Goal: Task Accomplishment & Management: Manage account settings

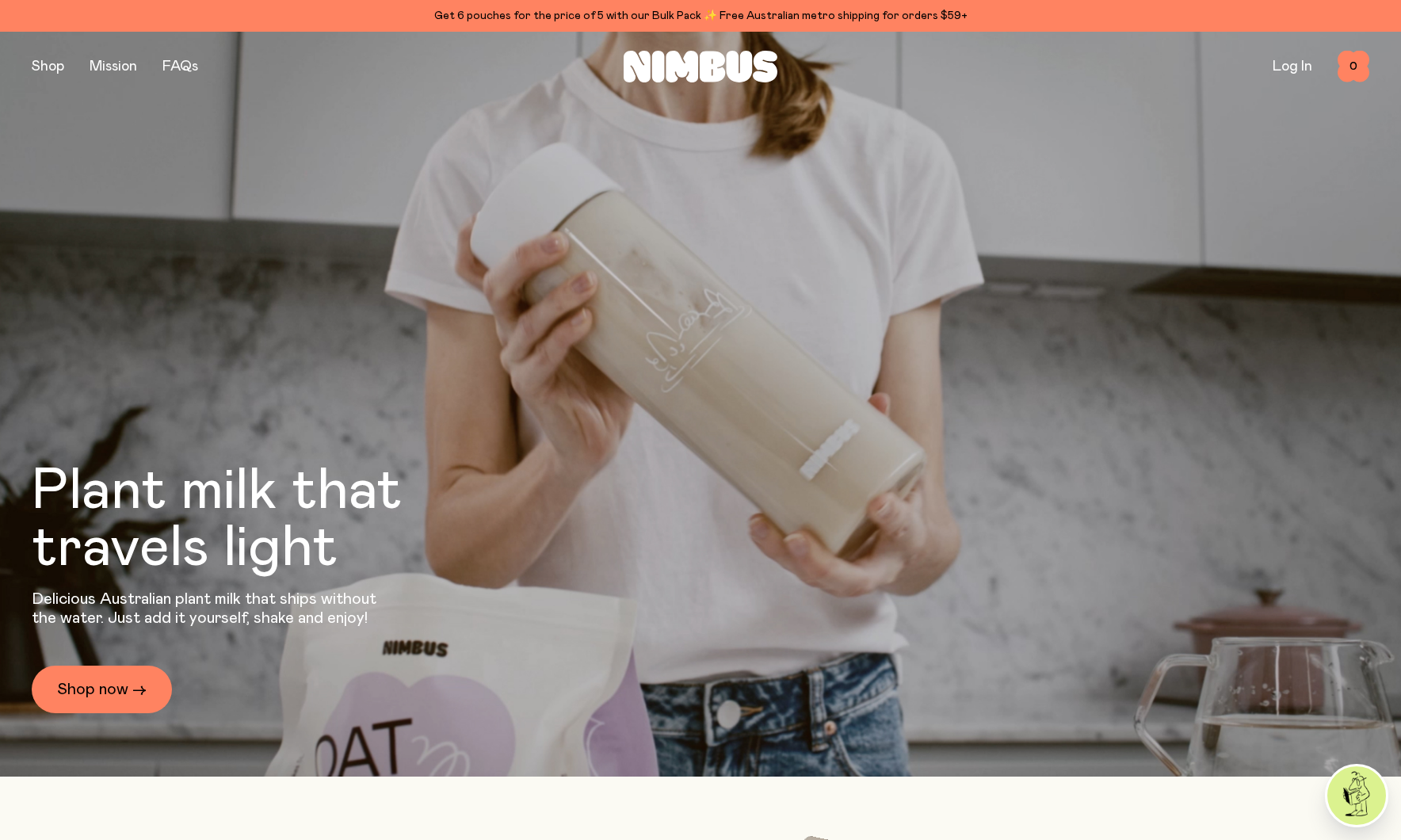
click at [1280, 65] on link "Log In" at bounding box center [1292, 67] width 40 height 14
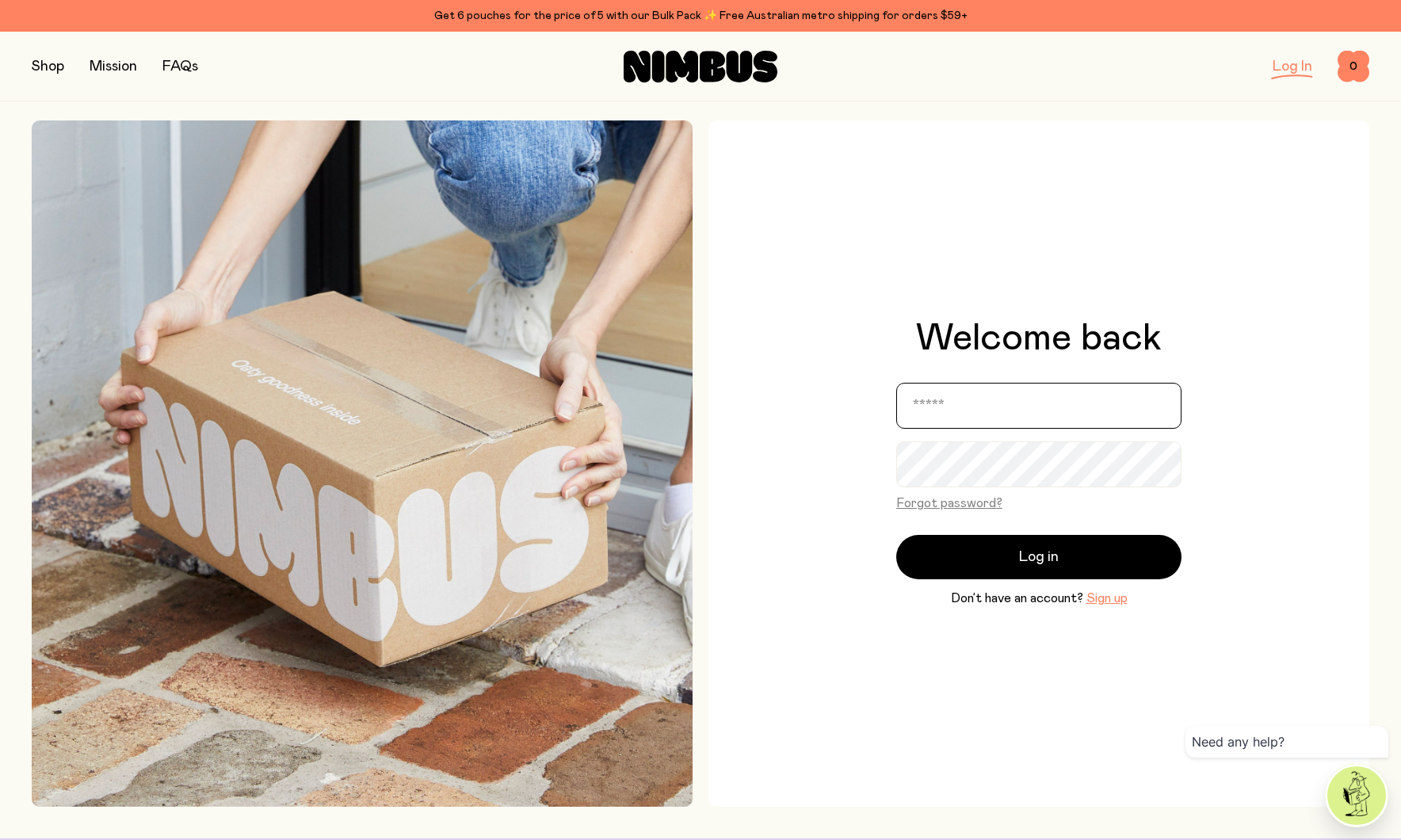
click at [949, 411] on input "email" at bounding box center [1039, 405] width 285 height 46
type input "**********"
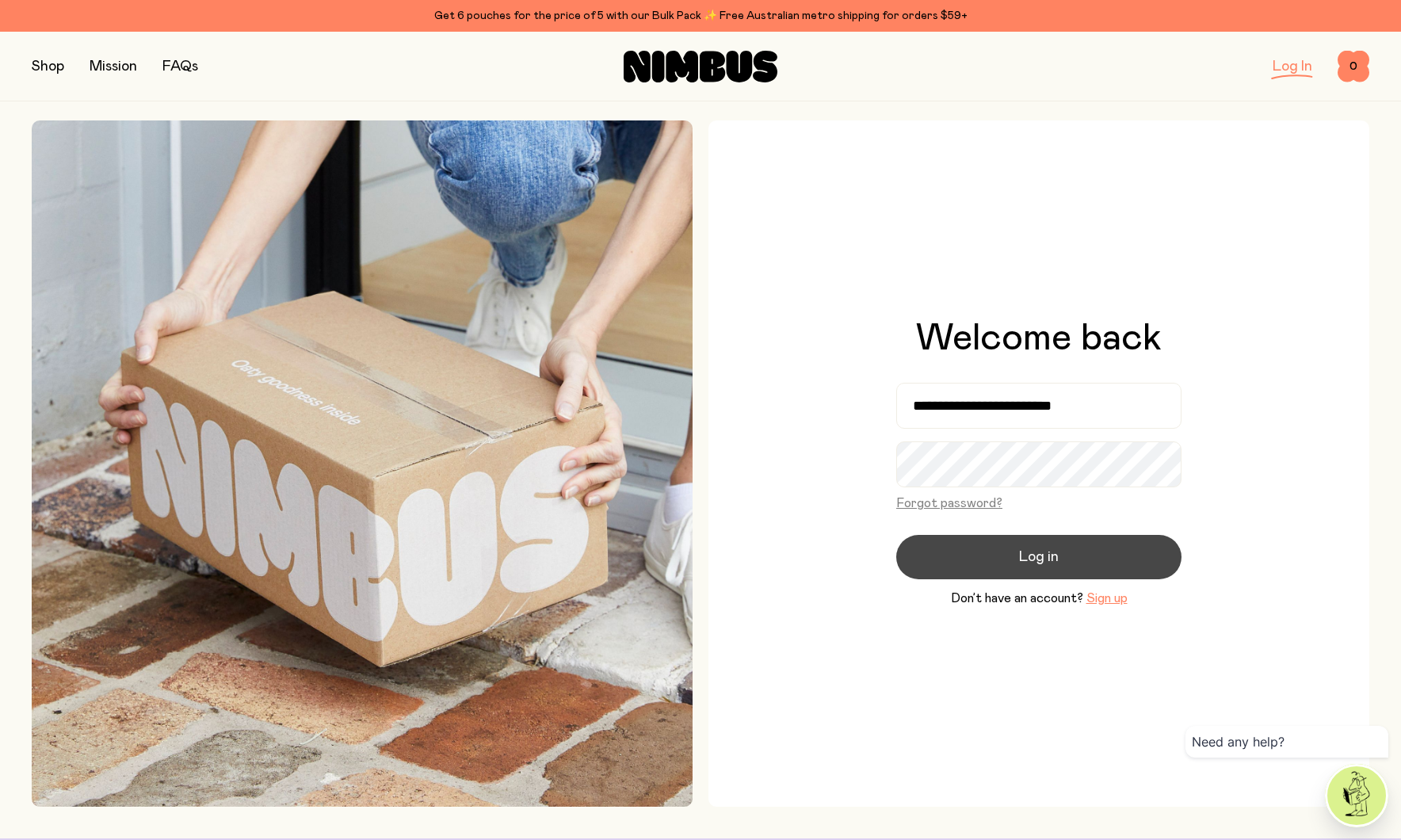
click at [979, 553] on button "Log in" at bounding box center [1039, 557] width 285 height 44
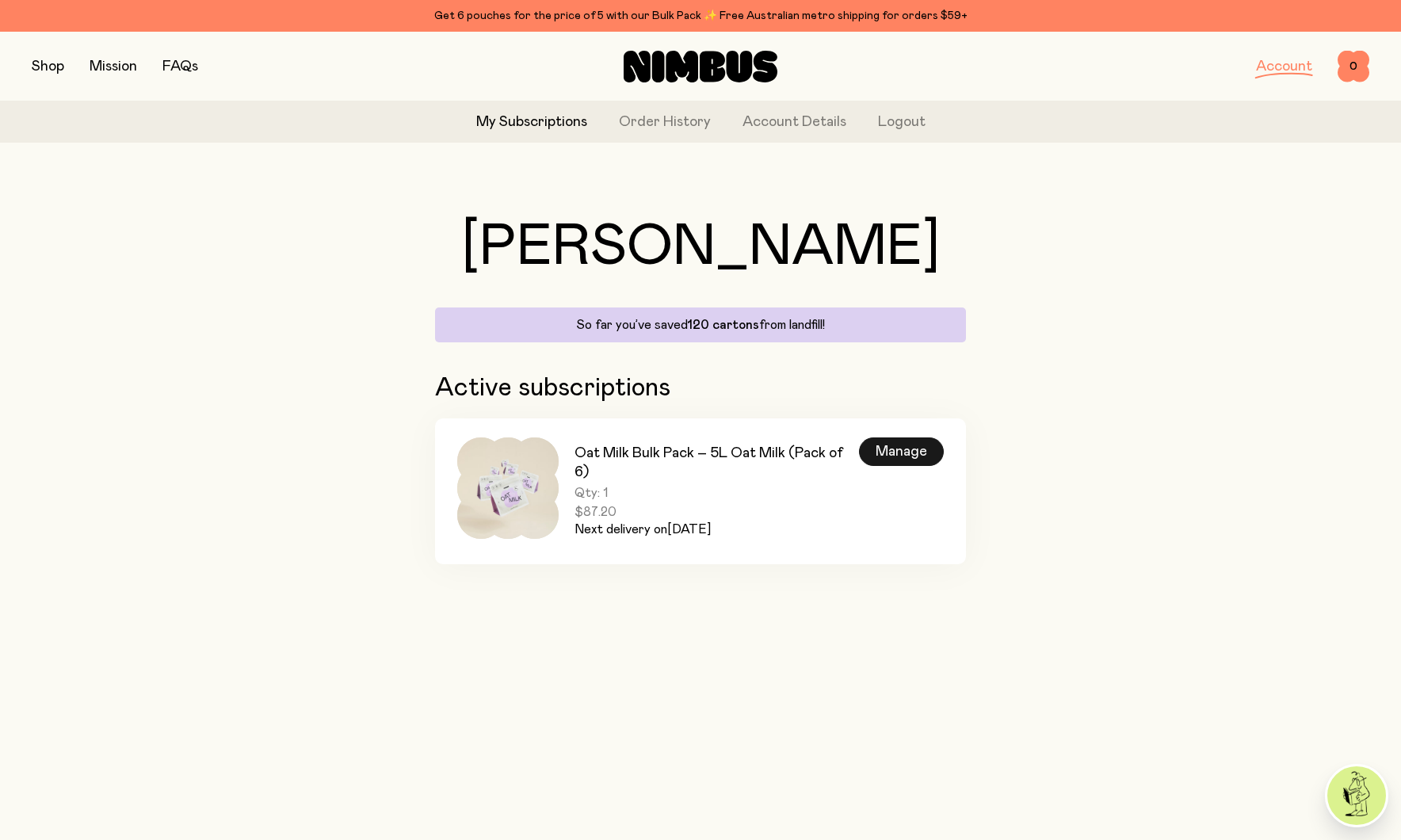
click at [906, 448] on div "Manage" at bounding box center [901, 451] width 85 height 29
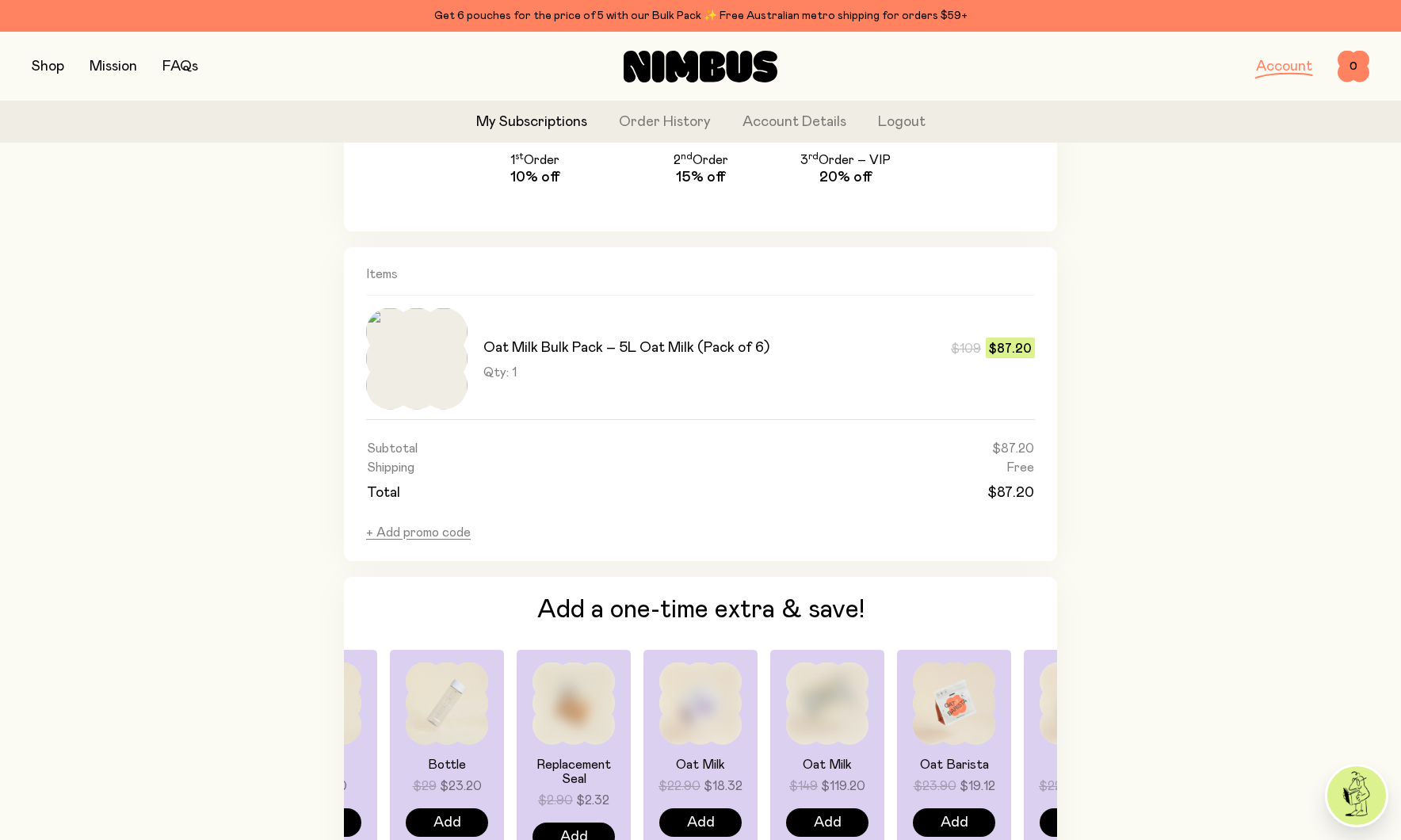
scroll to position [1021, 0]
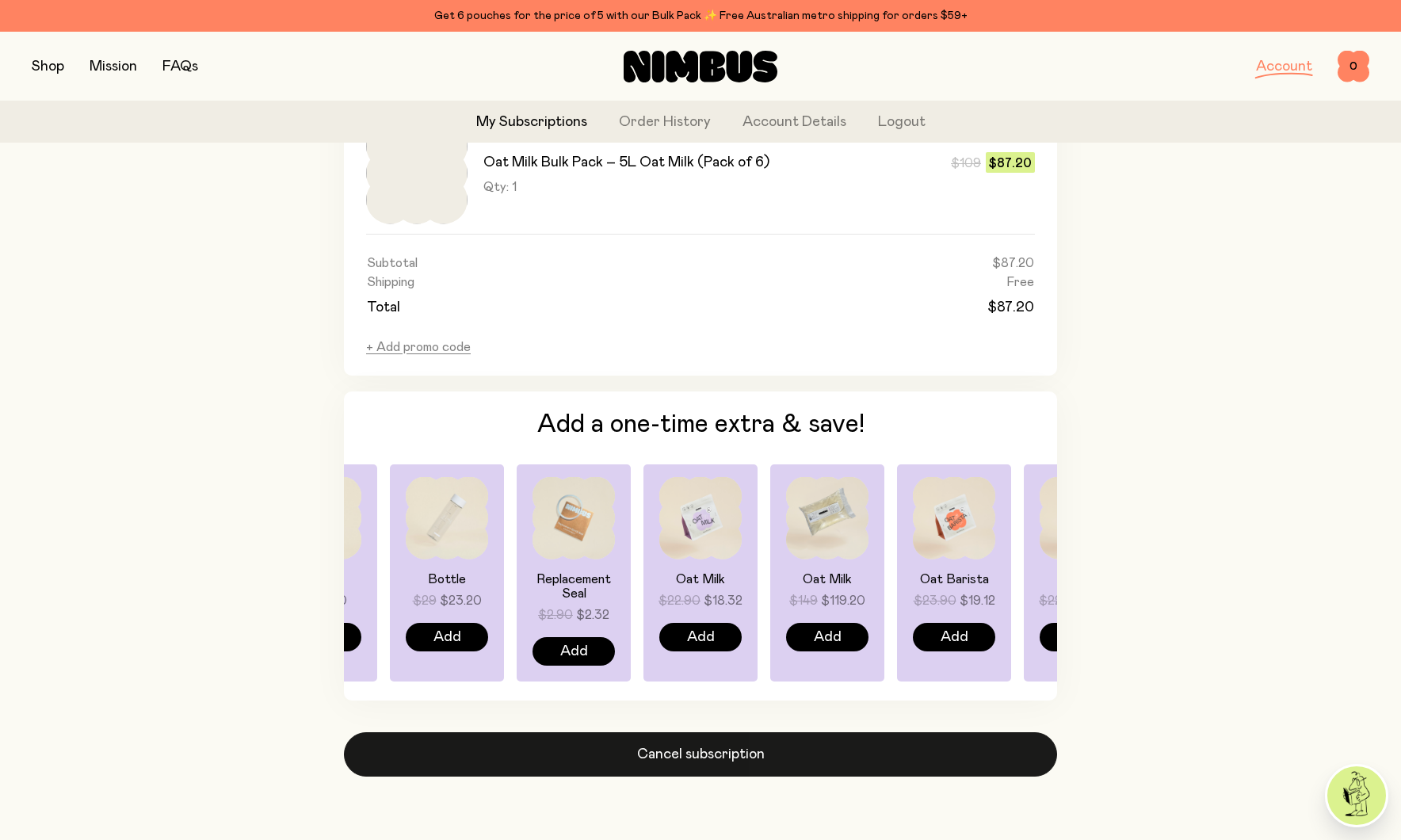
click at [719, 767] on button "Cancel subscription" at bounding box center [700, 754] width 713 height 44
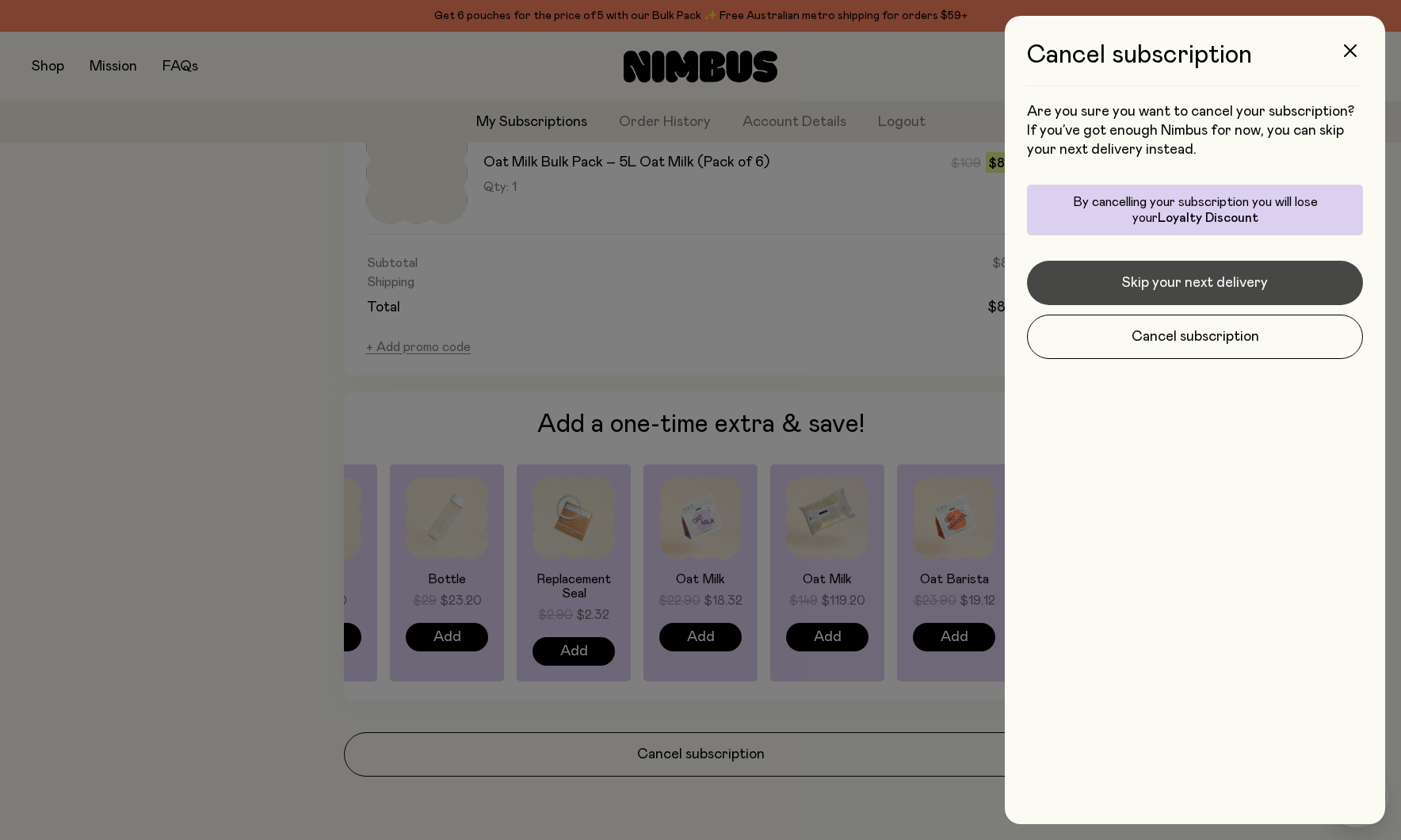
click at [1157, 294] on button "Skip your next delivery" at bounding box center [1194, 282] width 336 height 44
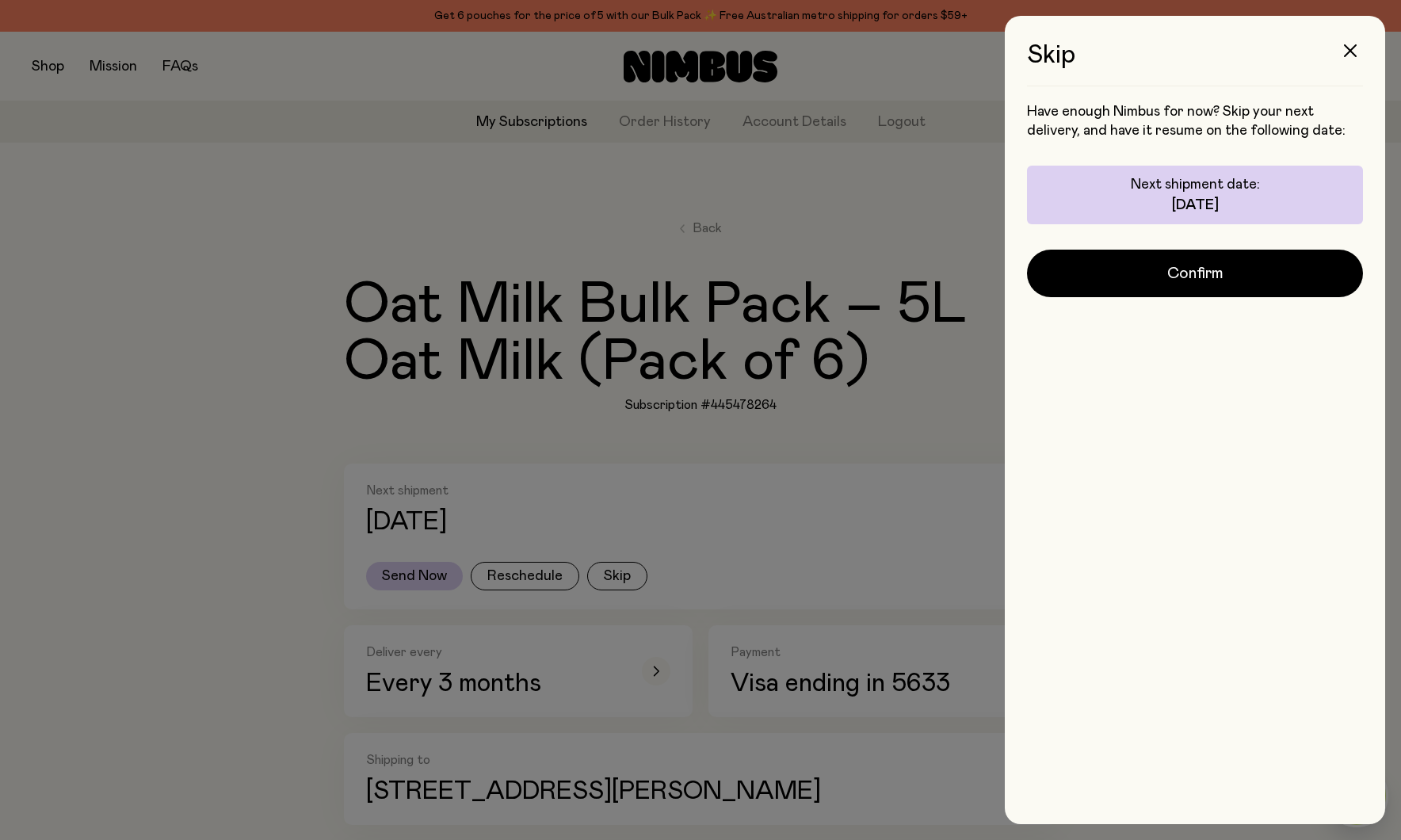
scroll to position [1021, 0]
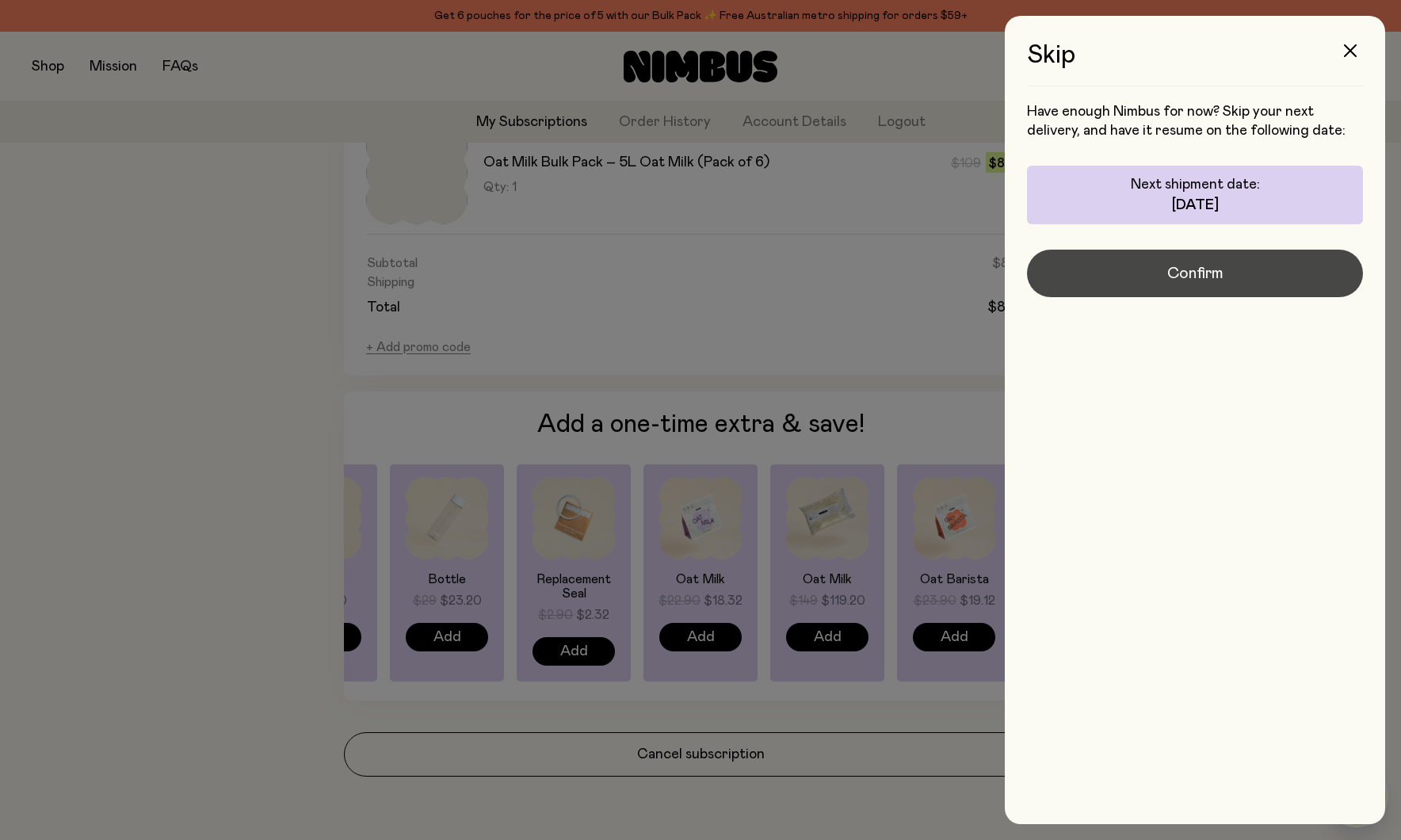
click at [1165, 281] on button "Confirm" at bounding box center [1194, 273] width 336 height 48
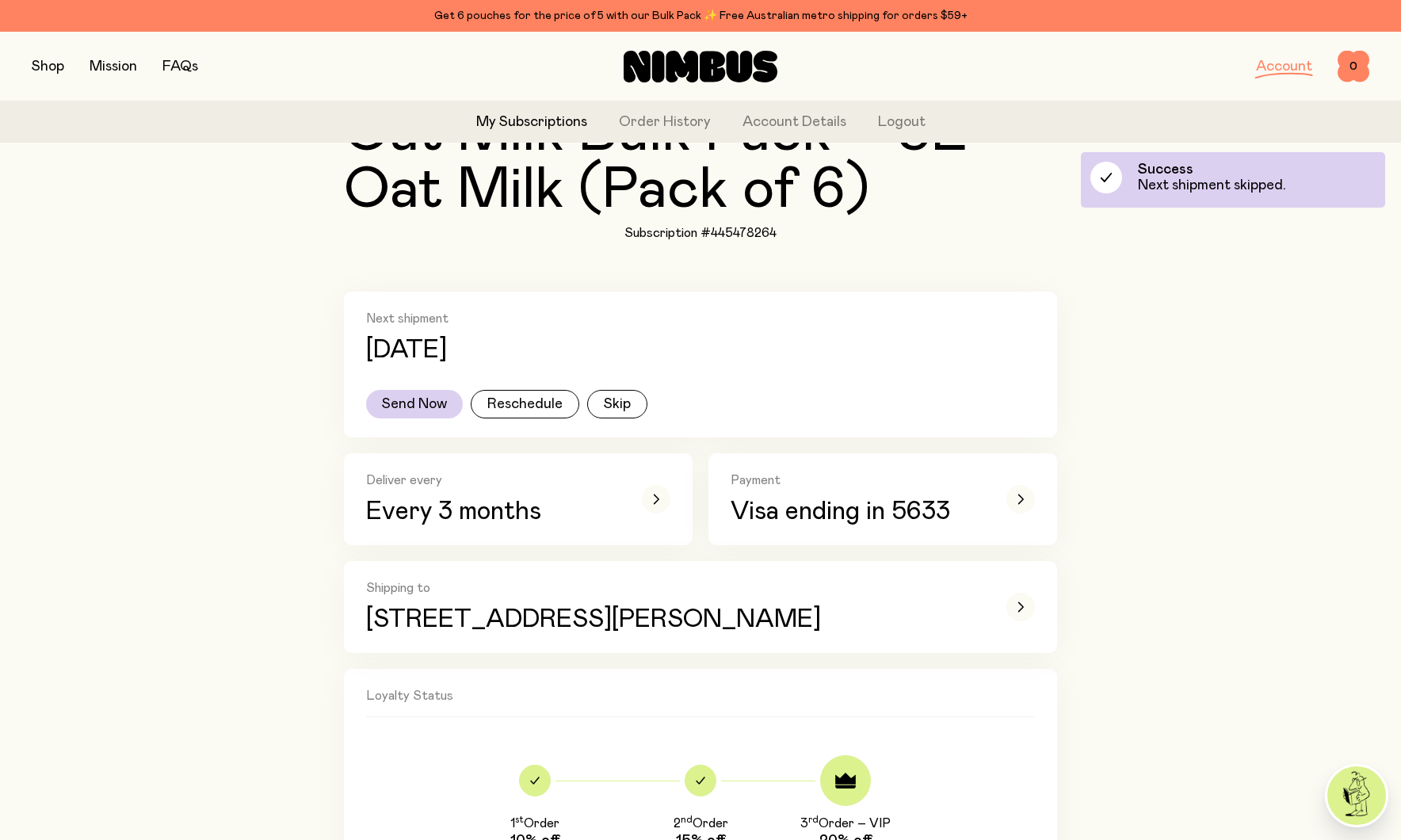
scroll to position [0, 0]
